Goal: Navigation & Orientation: Understand site structure

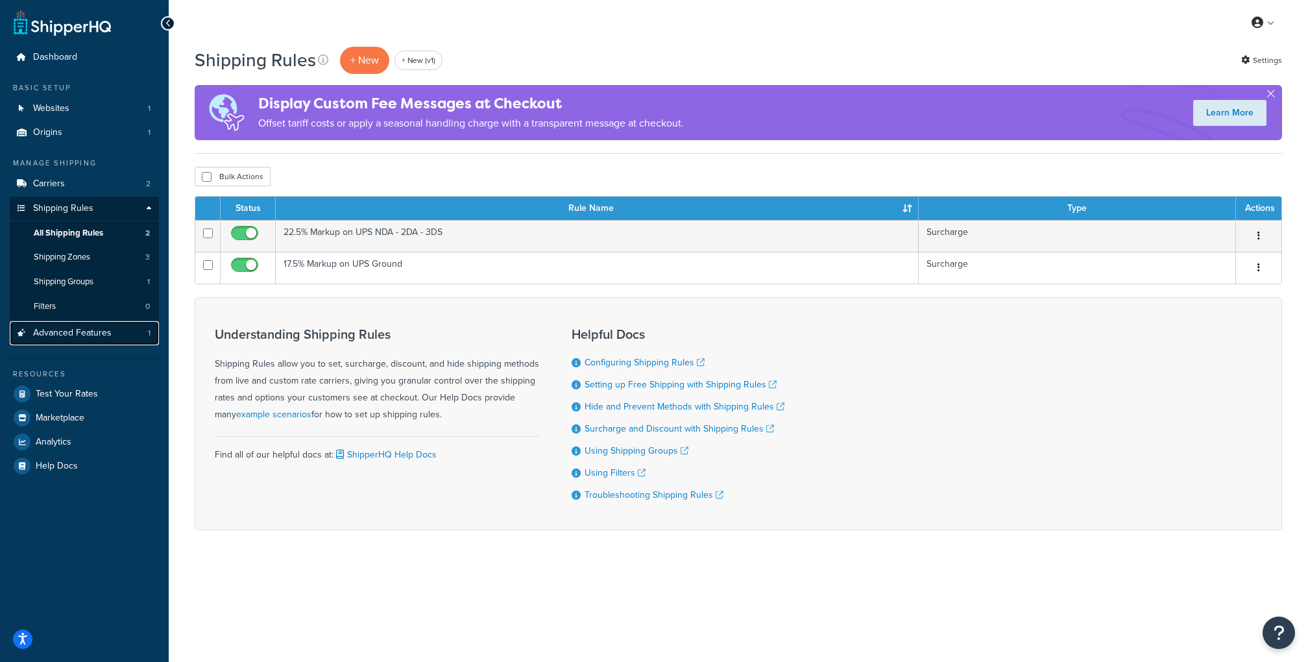
click at [88, 325] on link "Advanced Features 1" at bounding box center [84, 333] width 149 height 24
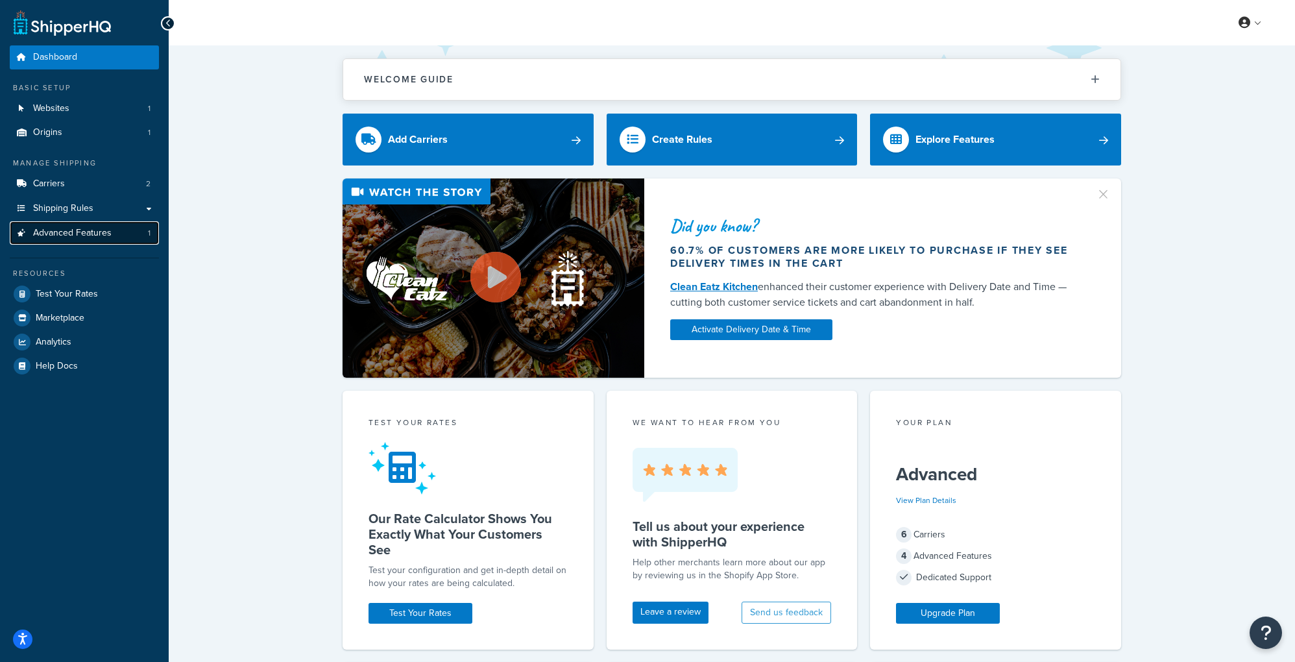
click at [104, 225] on link "Advanced Features 1" at bounding box center [84, 233] width 149 height 24
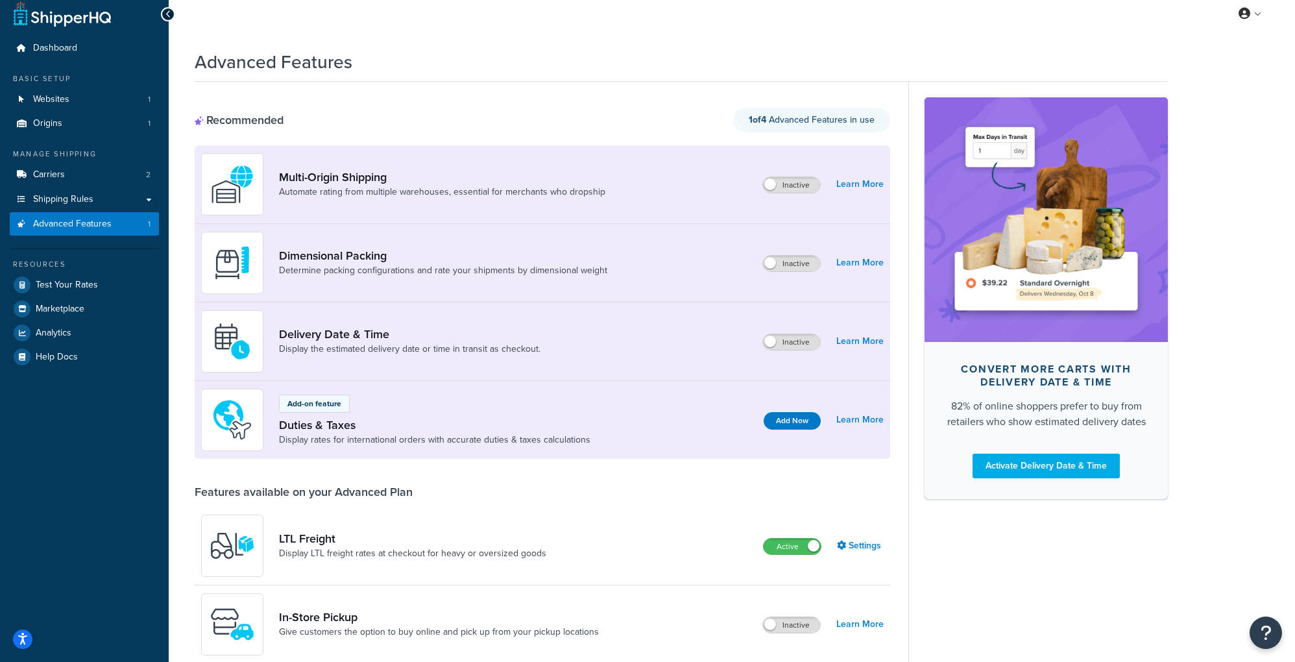
scroll to position [8, 0]
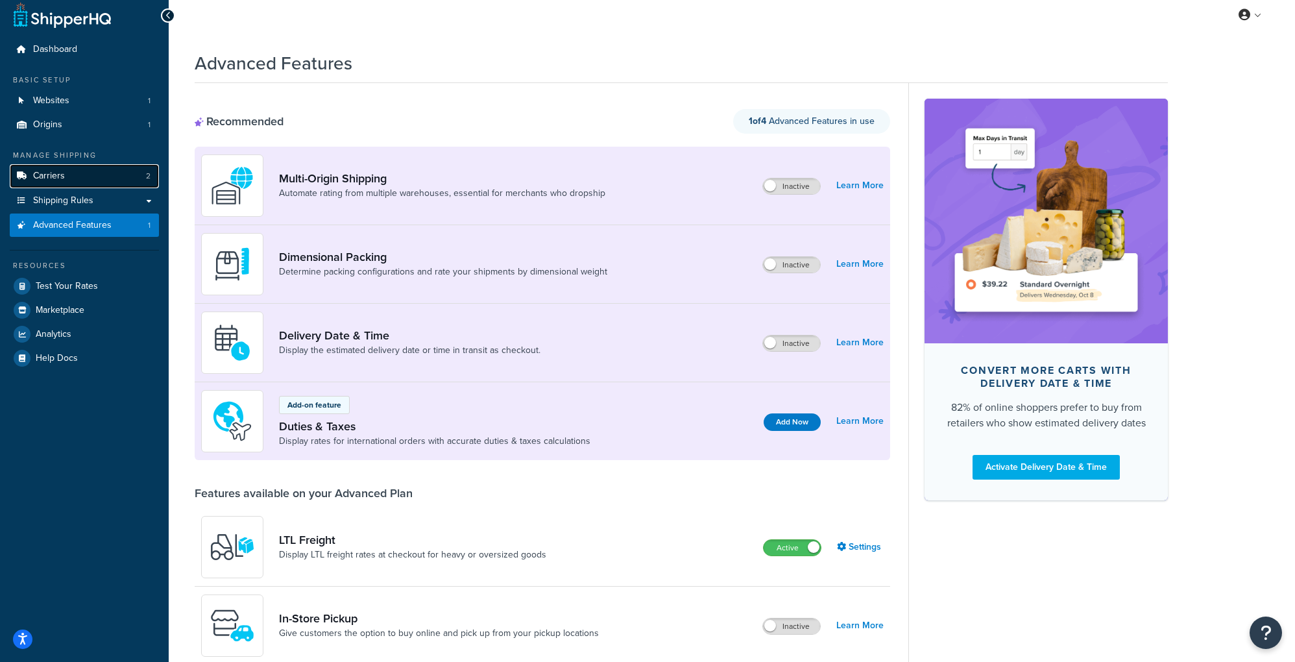
click at [117, 164] on link "Carriers 2" at bounding box center [84, 176] width 149 height 24
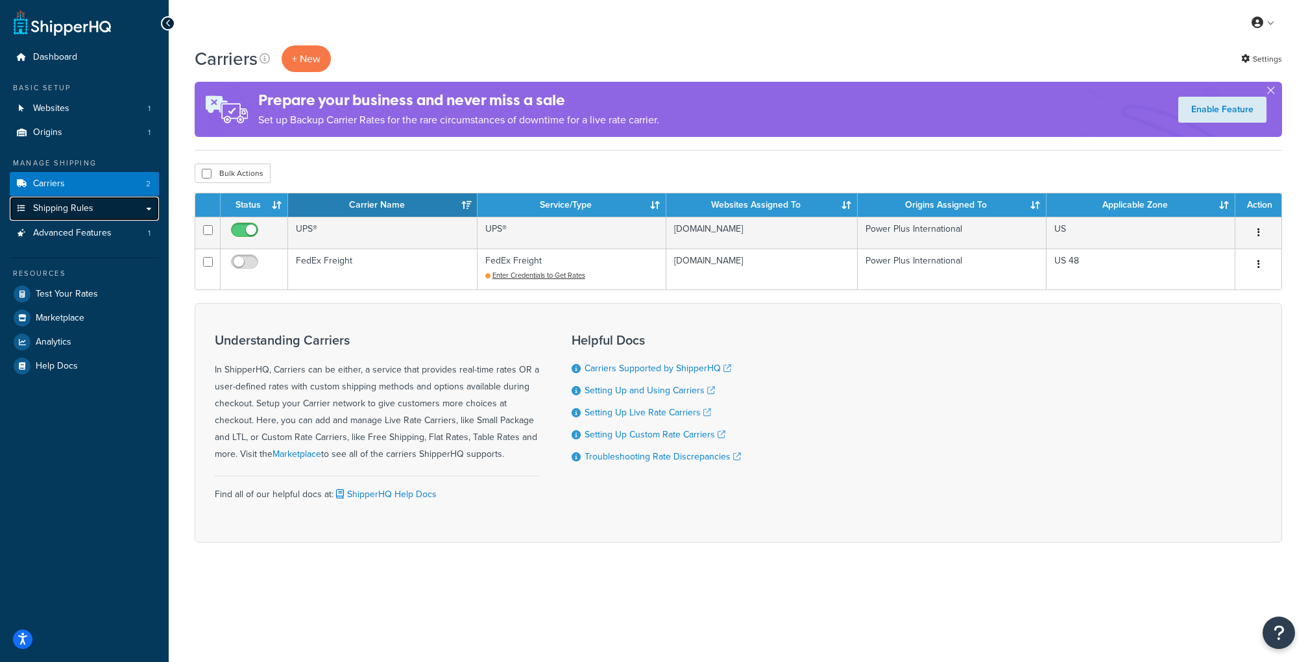
click at [124, 201] on link "Shipping Rules" at bounding box center [84, 209] width 149 height 24
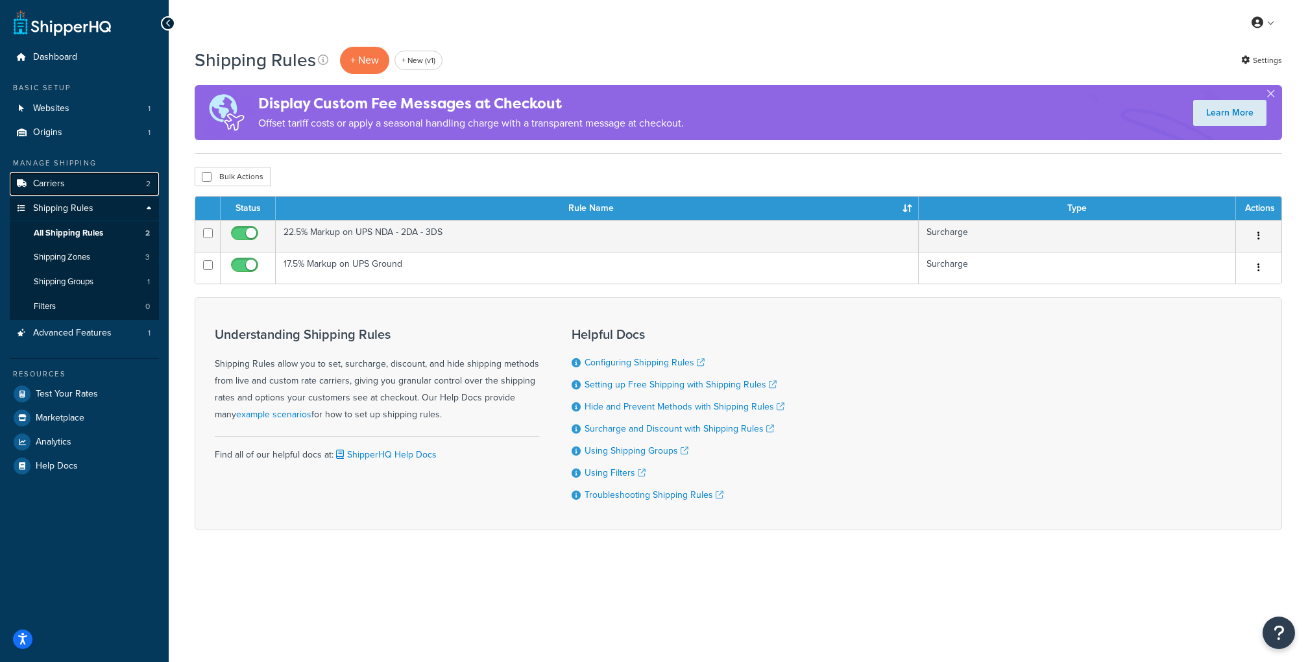
click at [110, 183] on link "Carriers 2" at bounding box center [84, 184] width 149 height 24
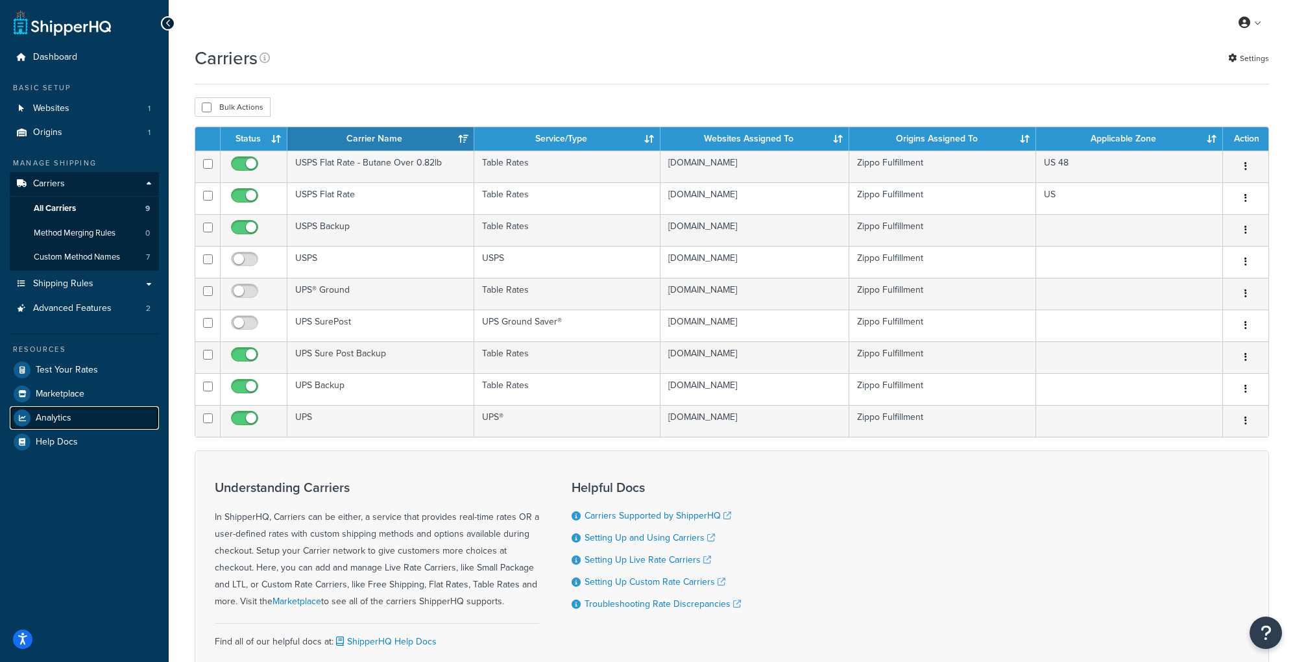
click at [77, 413] on link "Analytics" at bounding box center [84, 417] width 149 height 23
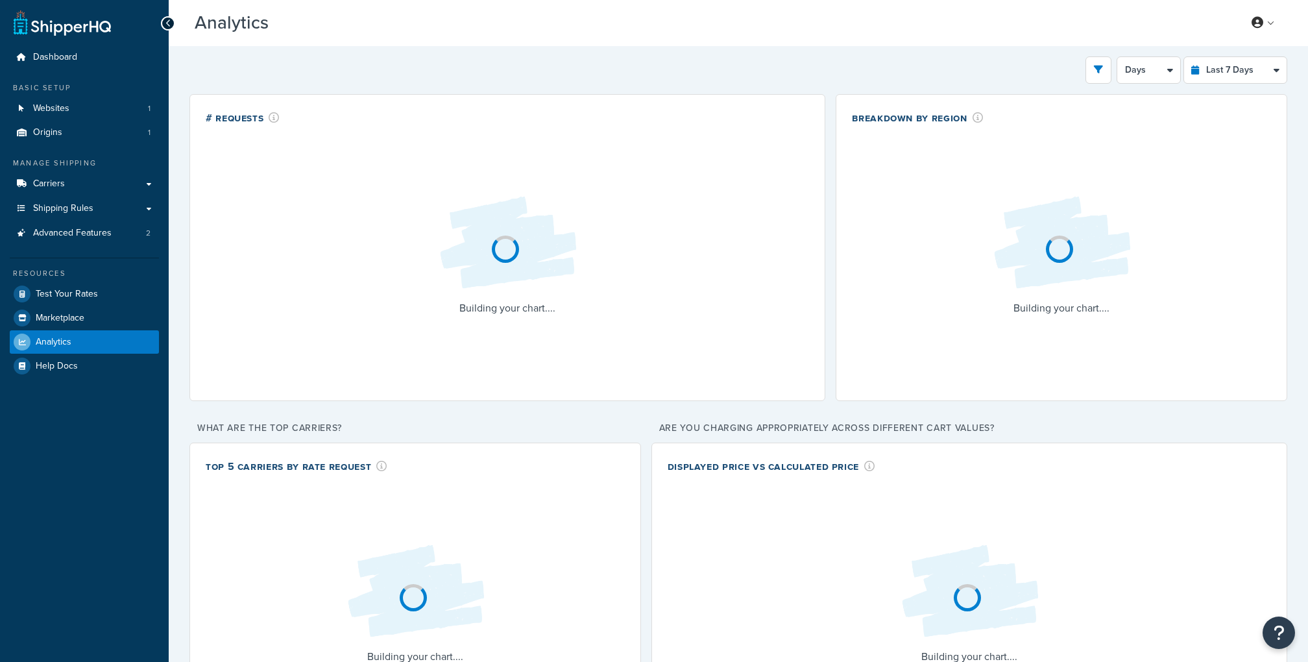
select select "last_7_days"
